Goal: Find specific page/section: Find specific page/section

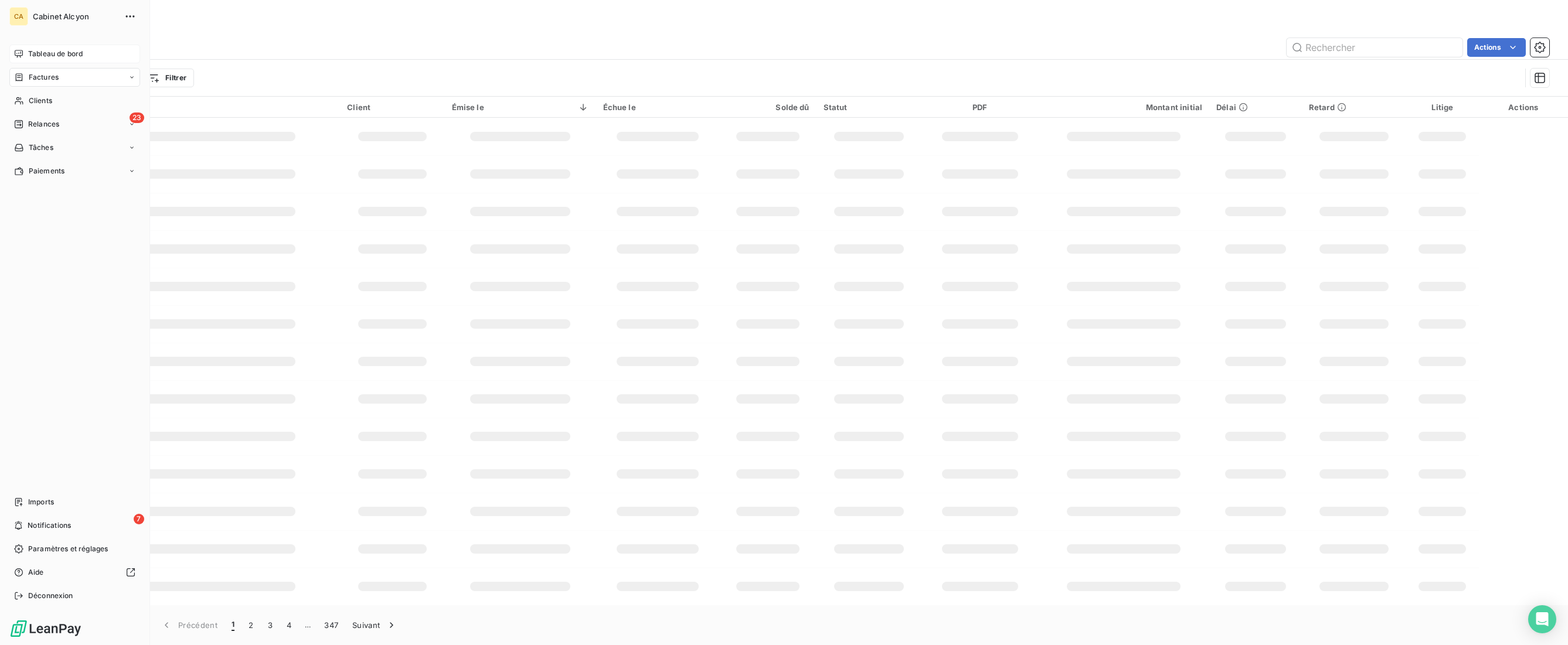
click at [57, 53] on span "Tableau de bord" at bounding box center [55, 54] width 55 height 10
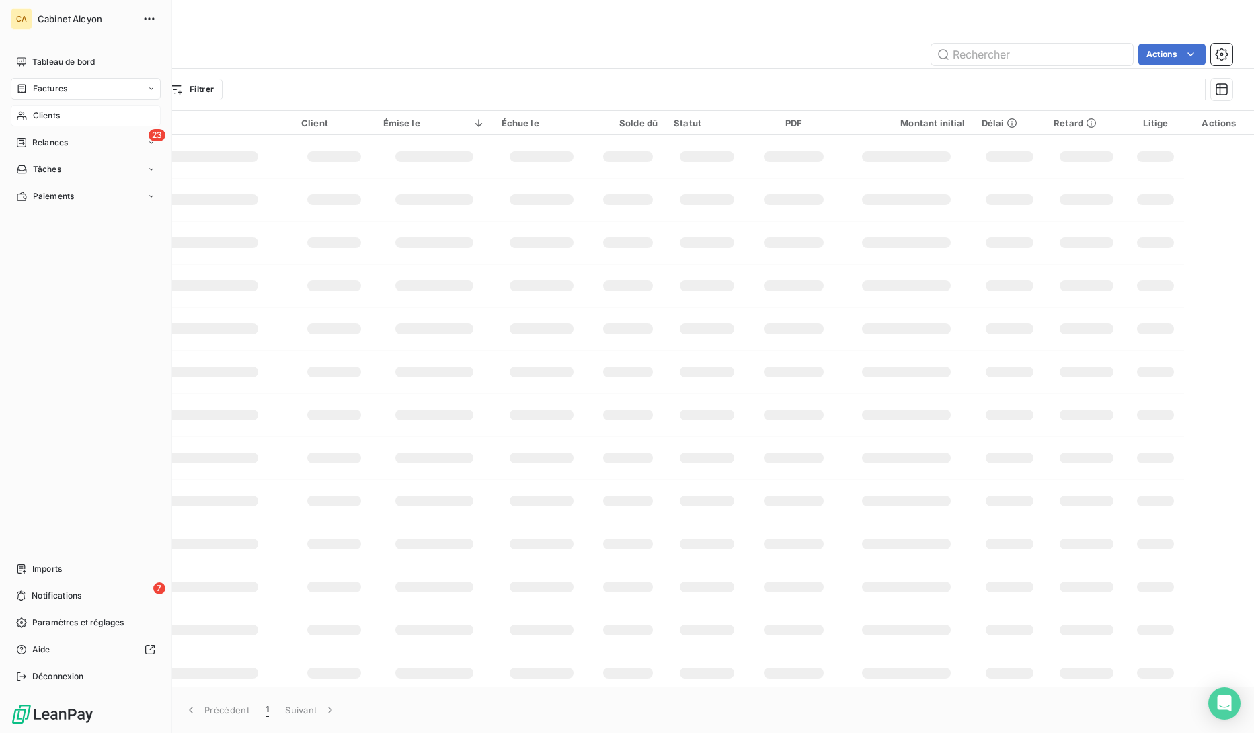
click at [42, 110] on span "Clients" at bounding box center [46, 116] width 27 height 12
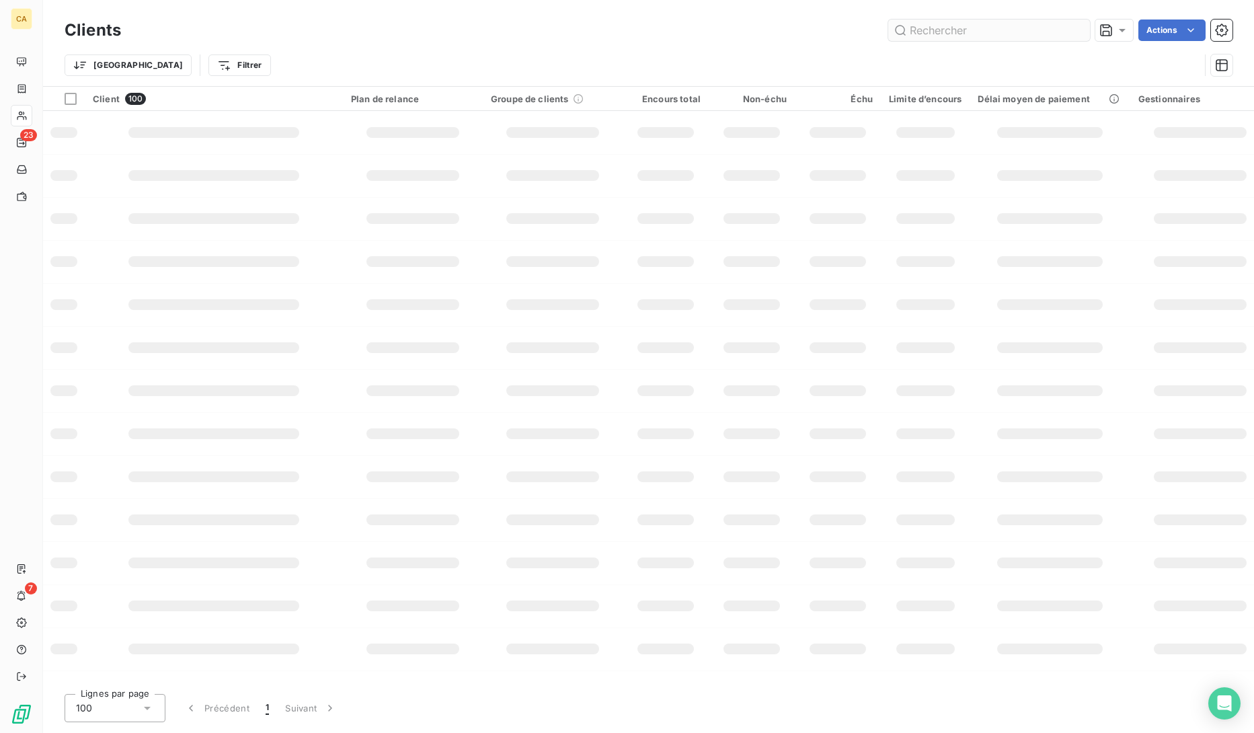
click at [939, 37] on input "text" at bounding box center [989, 30] width 202 height 22
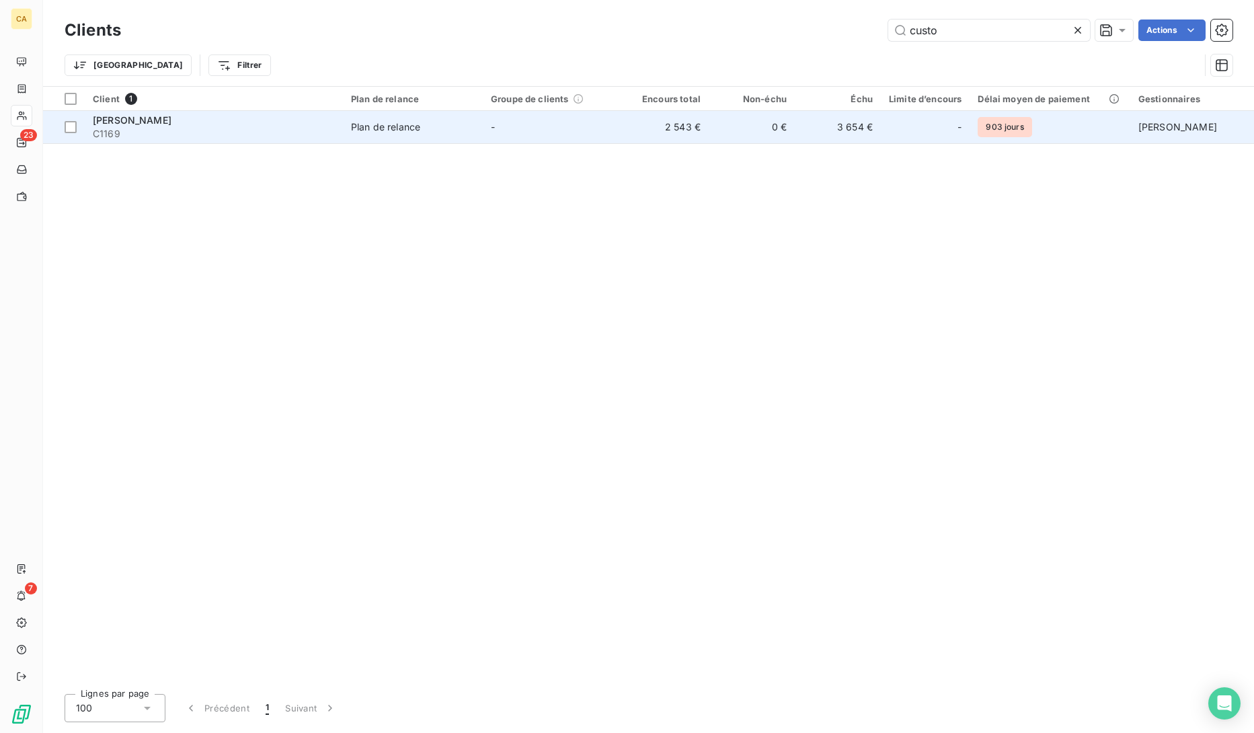
type input "custo"
click at [135, 121] on span "[PERSON_NAME]" at bounding box center [132, 119] width 79 height 11
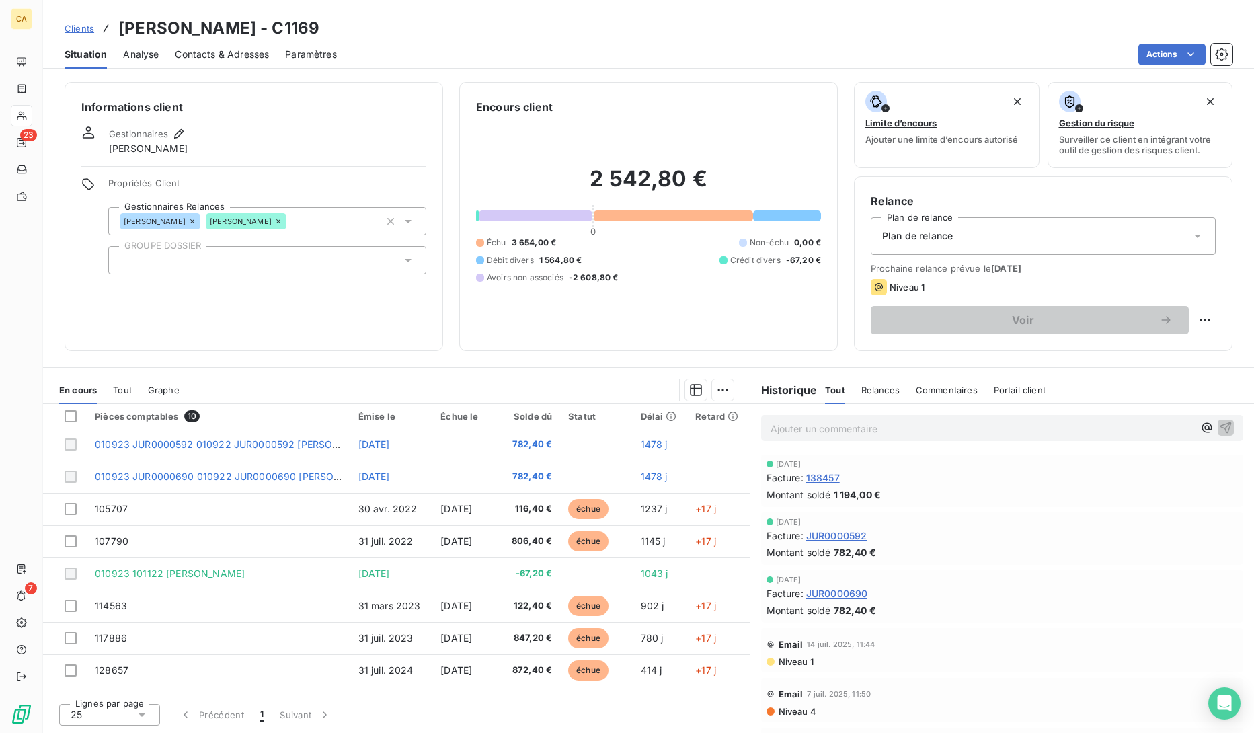
click at [119, 389] on span "Tout" at bounding box center [122, 390] width 19 height 11
